Goal: Transaction & Acquisition: Purchase product/service

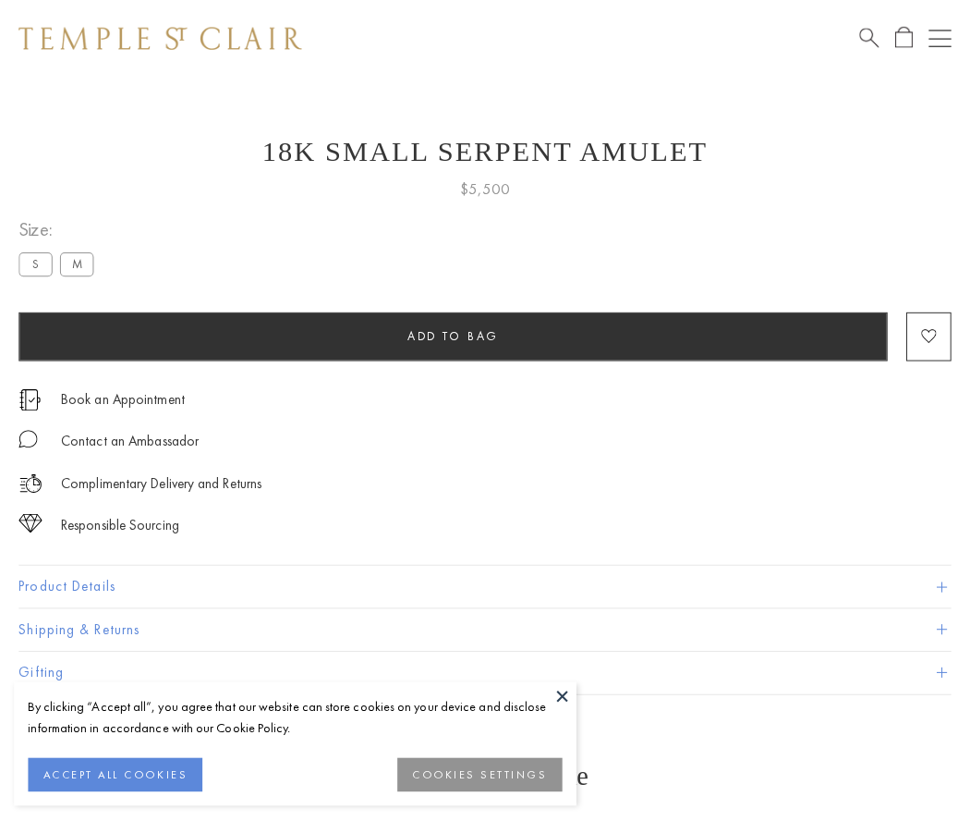
scroll to position [17, 0]
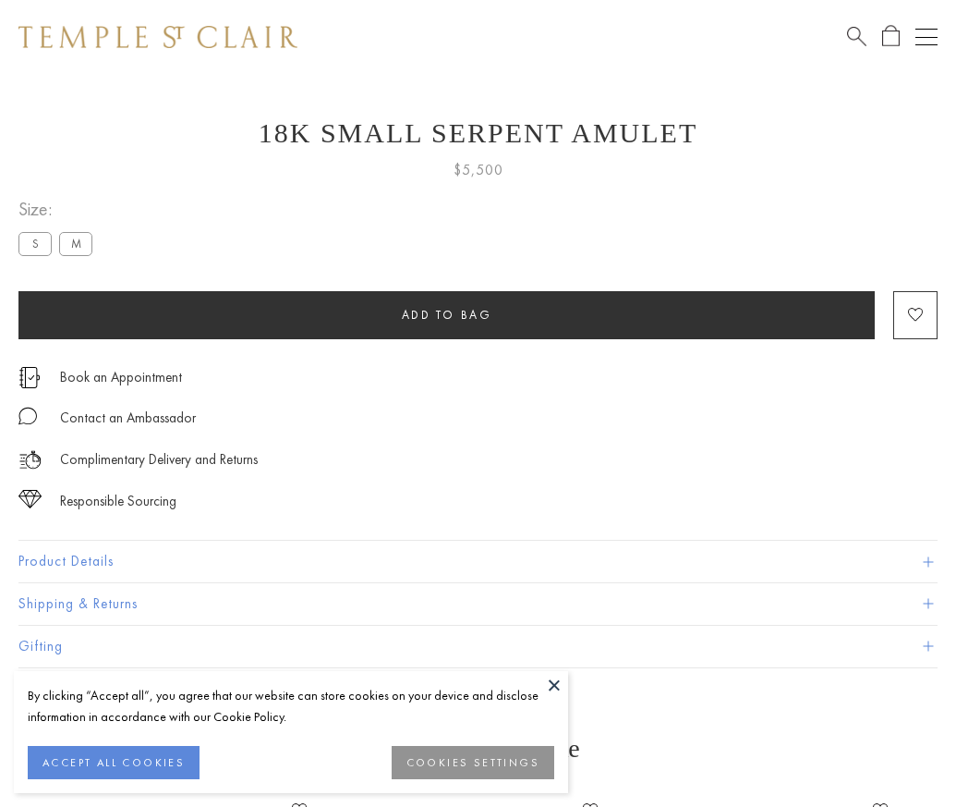
click at [446, 314] on span "Add to bag" at bounding box center [447, 315] width 91 height 16
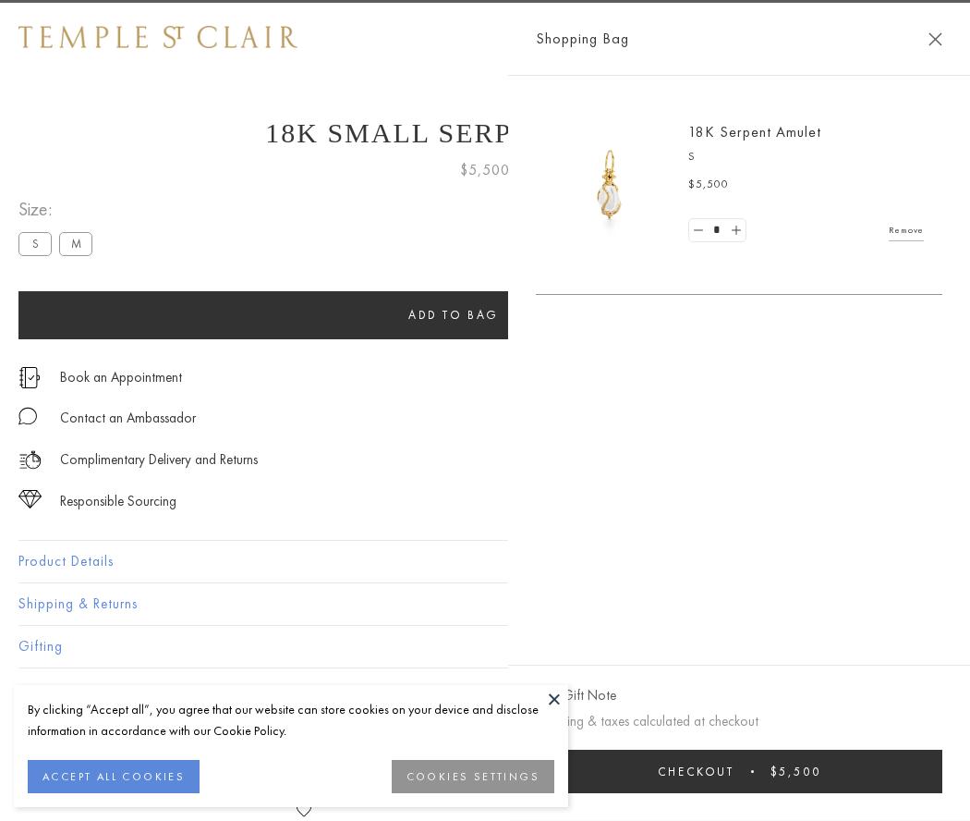
click at [735, 771] on span "Checkout" at bounding box center [696, 771] width 77 height 16
